Goal: Find specific page/section: Find specific page/section

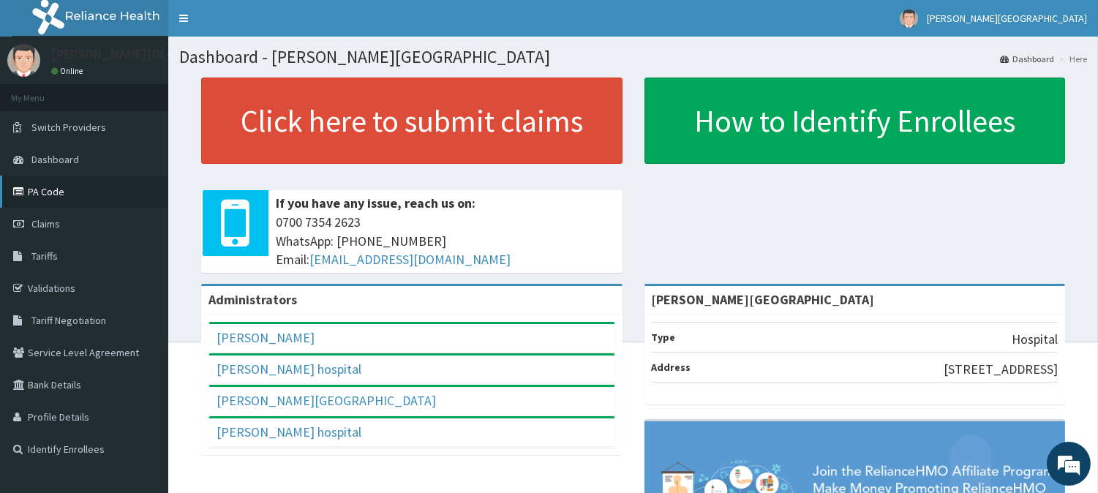
click at [59, 192] on link "PA Code" at bounding box center [84, 192] width 168 height 32
